Goal: Information Seeking & Learning: Learn about a topic

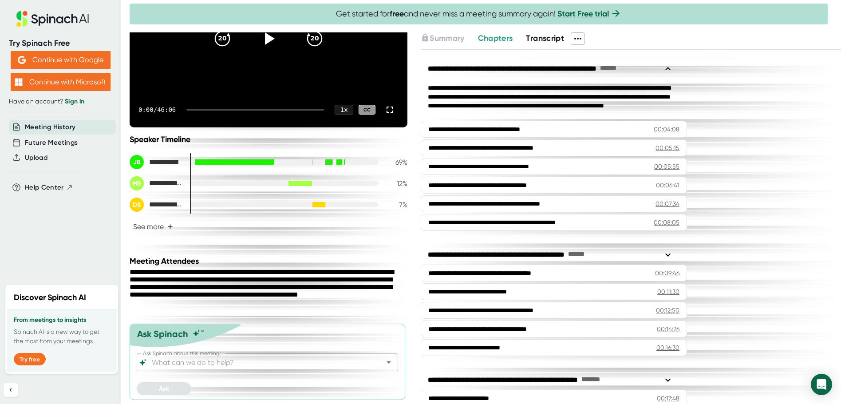
scroll to position [130, 0]
click at [548, 39] on span "Transcript" at bounding box center [545, 38] width 38 height 10
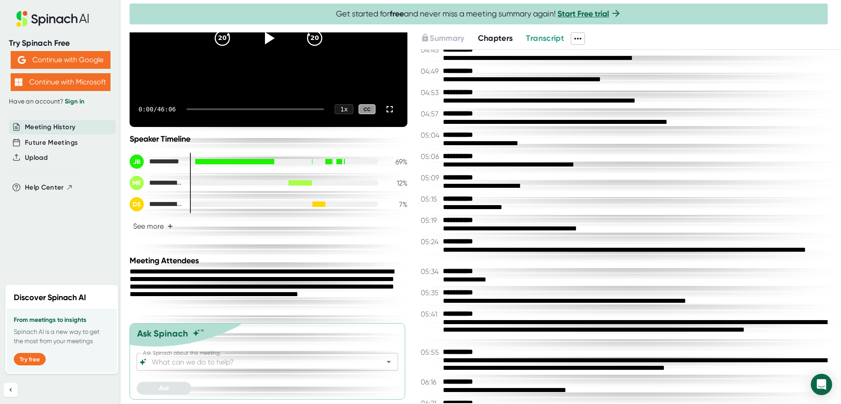
scroll to position [622, 0]
